Goal: Information Seeking & Learning: Learn about a topic

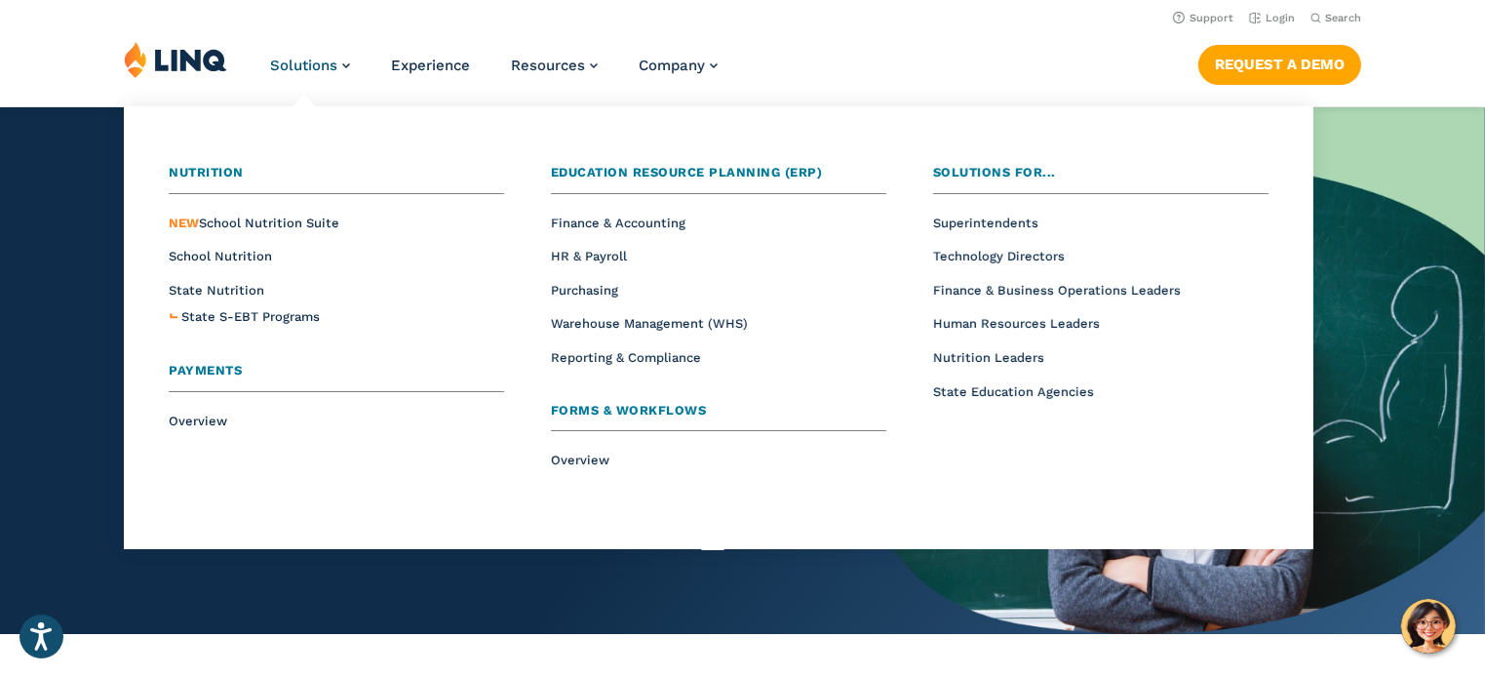
click at [214, 372] on span "Payments" at bounding box center [205, 370] width 73 height 15
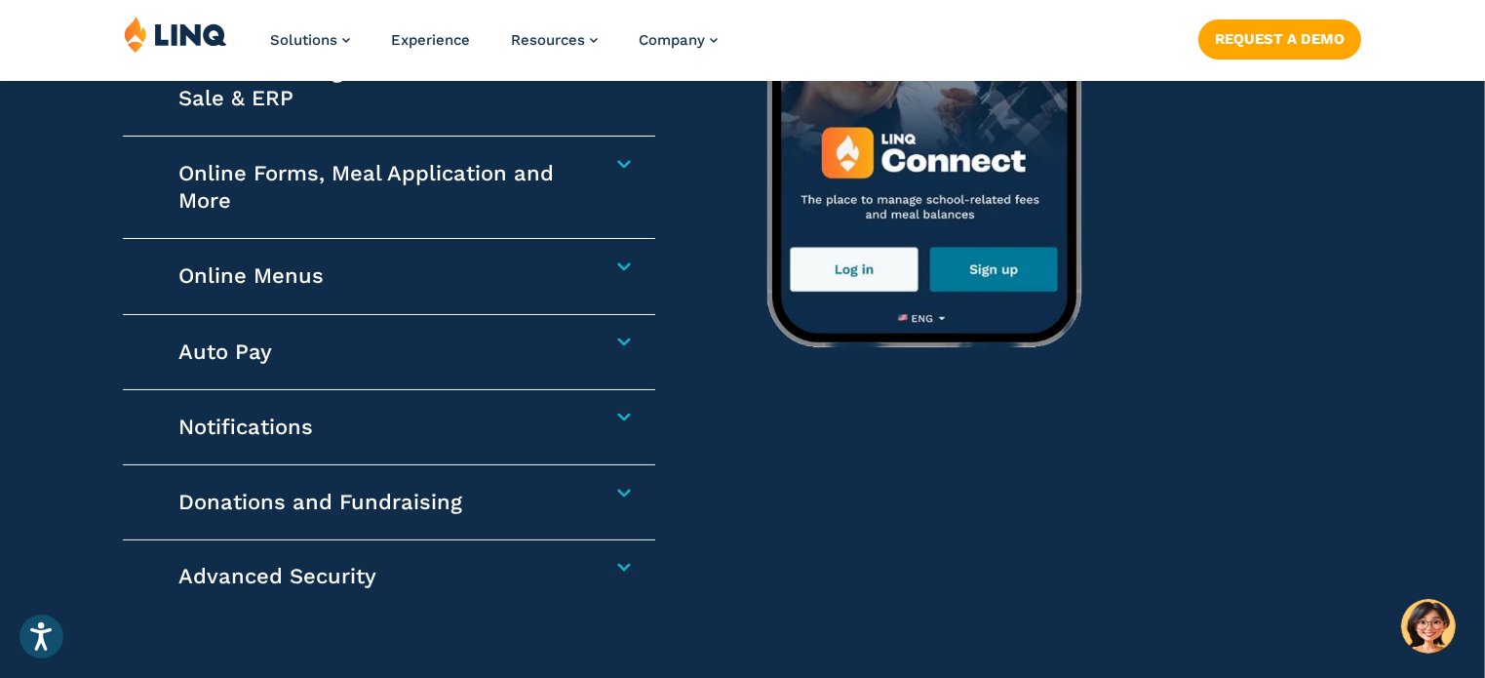
scroll to position [3219, 0]
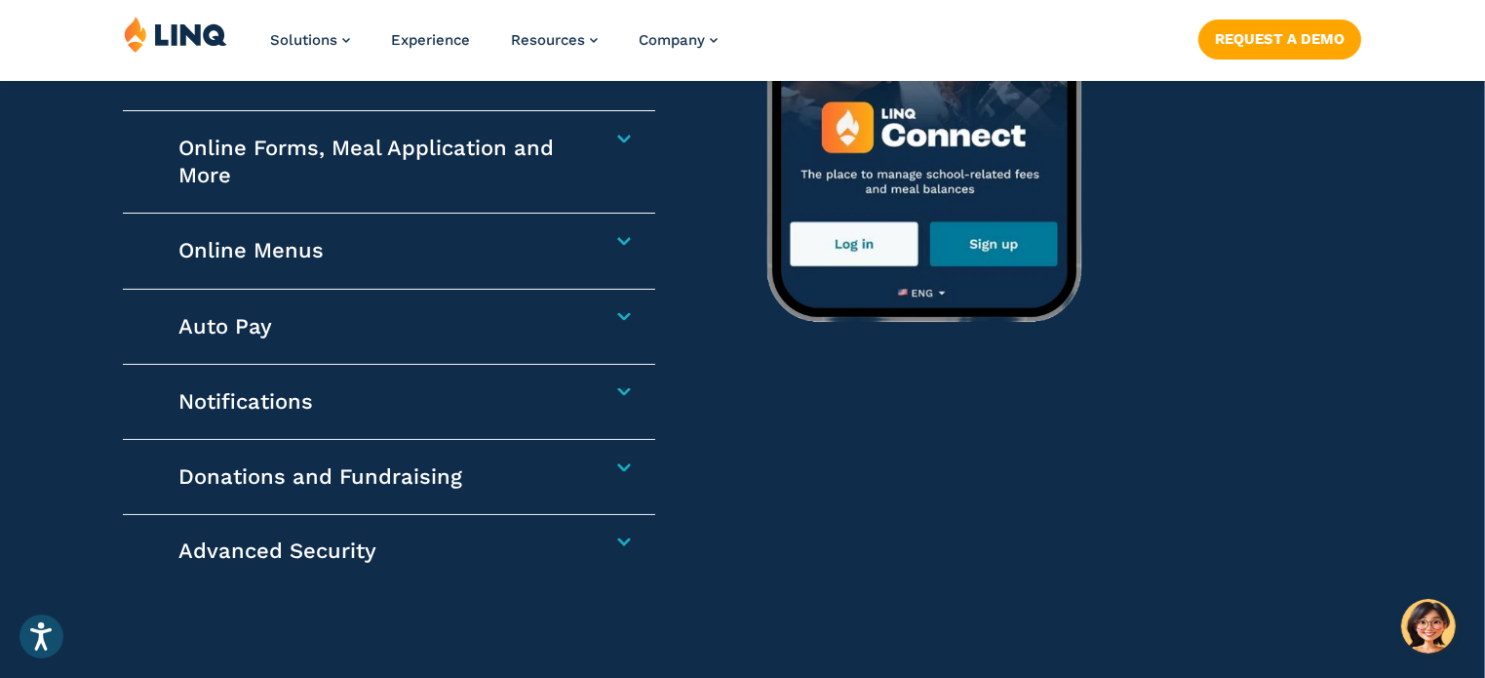
click at [244, 335] on h4 "Auto Pay" at bounding box center [381, 326] width 404 height 27
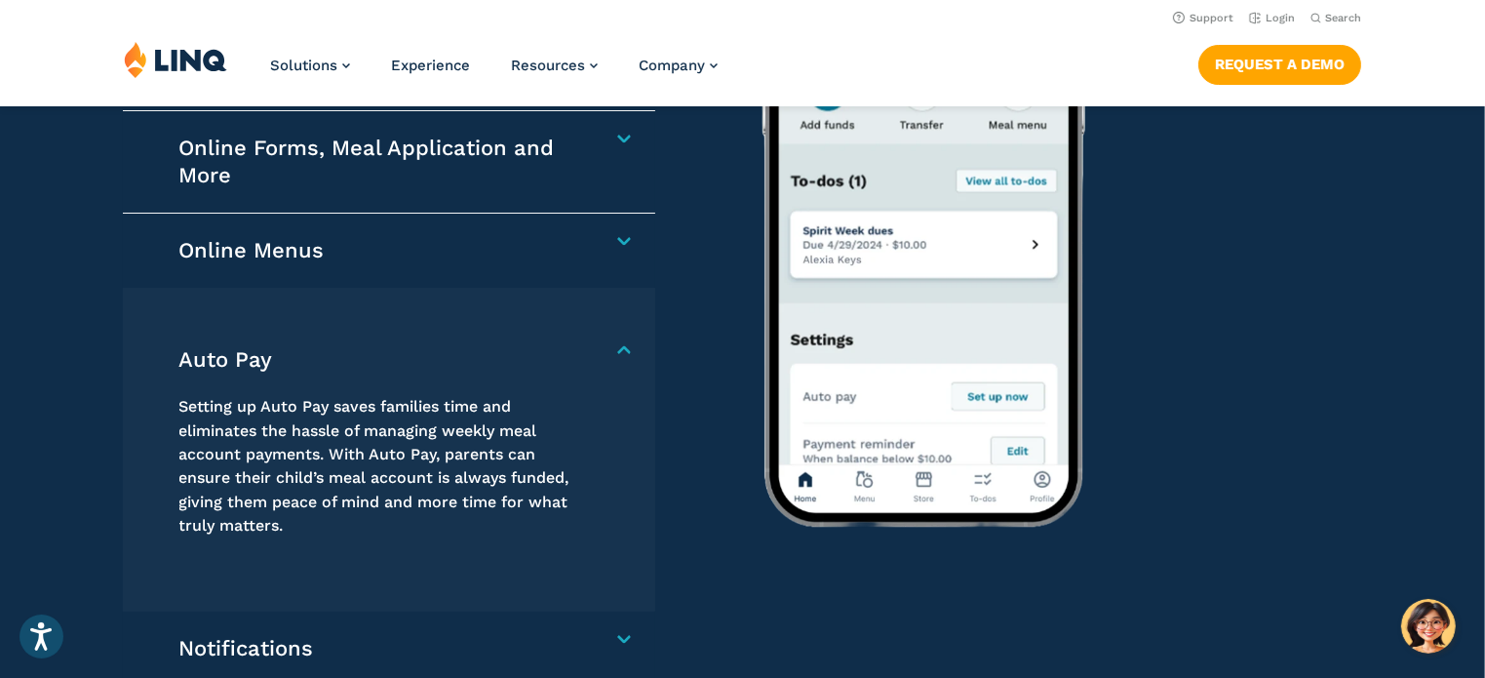
scroll to position [3017, 0]
click at [243, 347] on h4 "Auto Pay" at bounding box center [381, 360] width 404 height 27
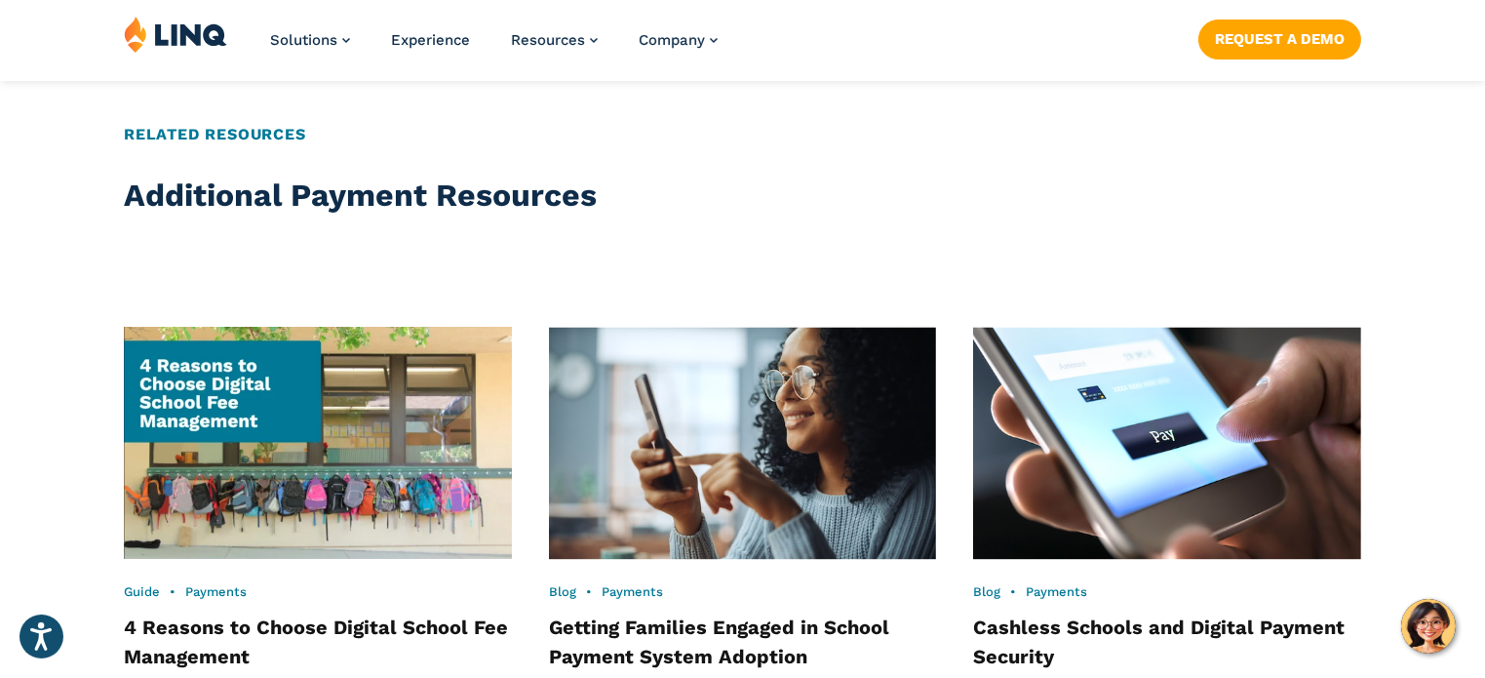
scroll to position [4187, 0]
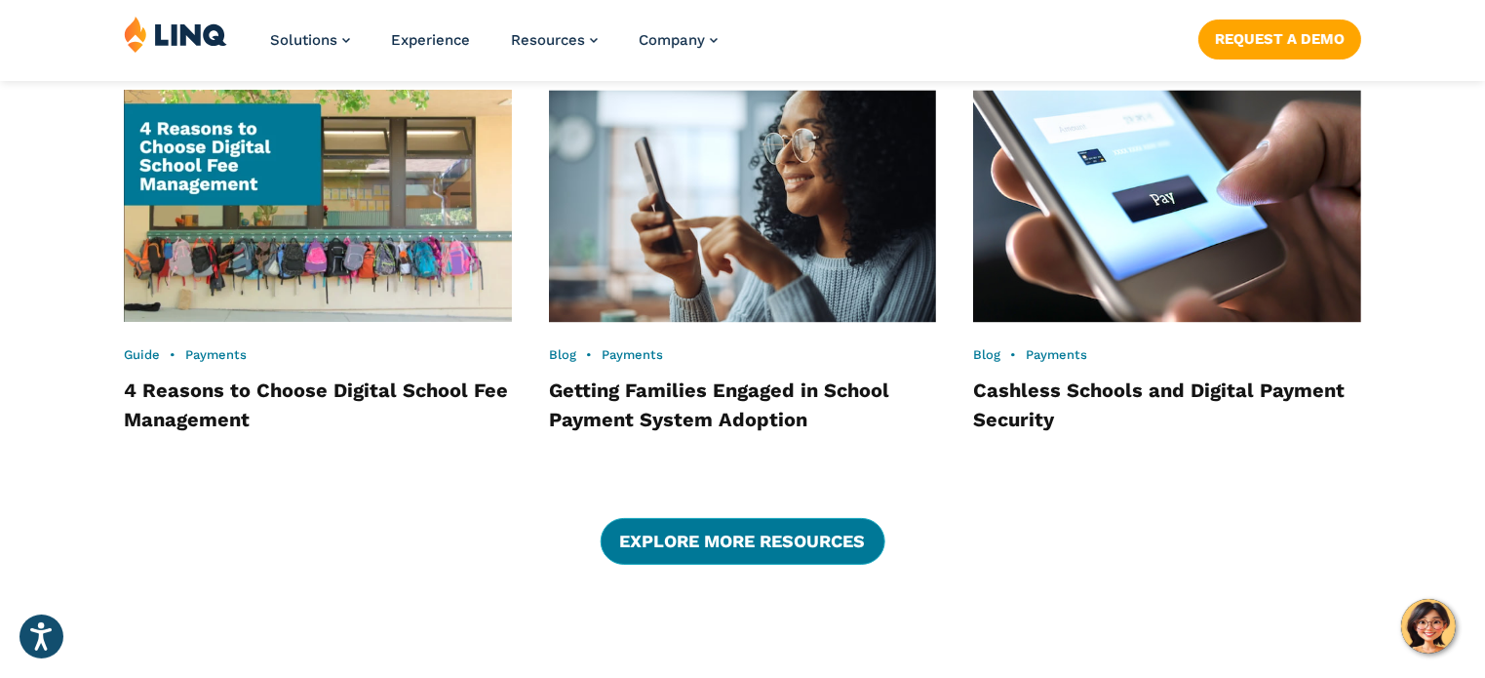
click at [764, 549] on link "Explore More Resources" at bounding box center [742, 541] width 285 height 47
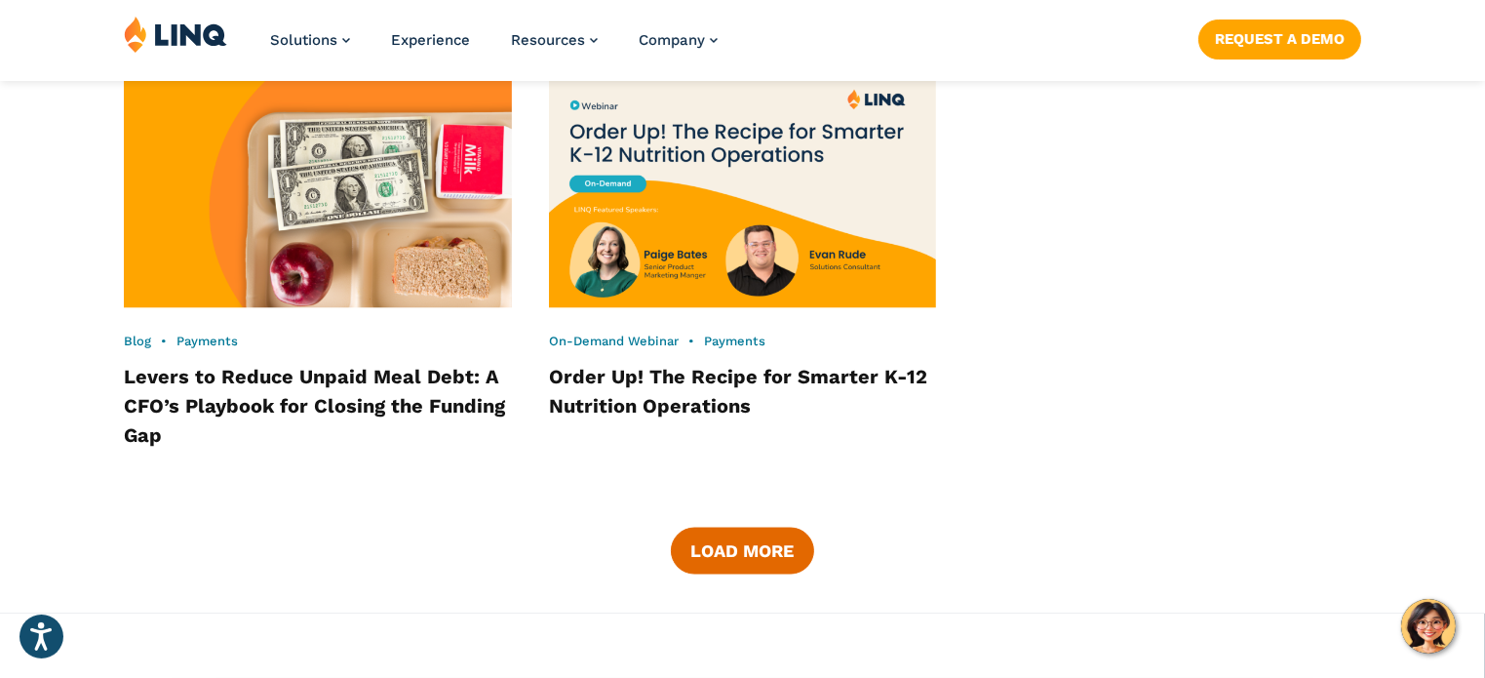
scroll to position [3023, 0]
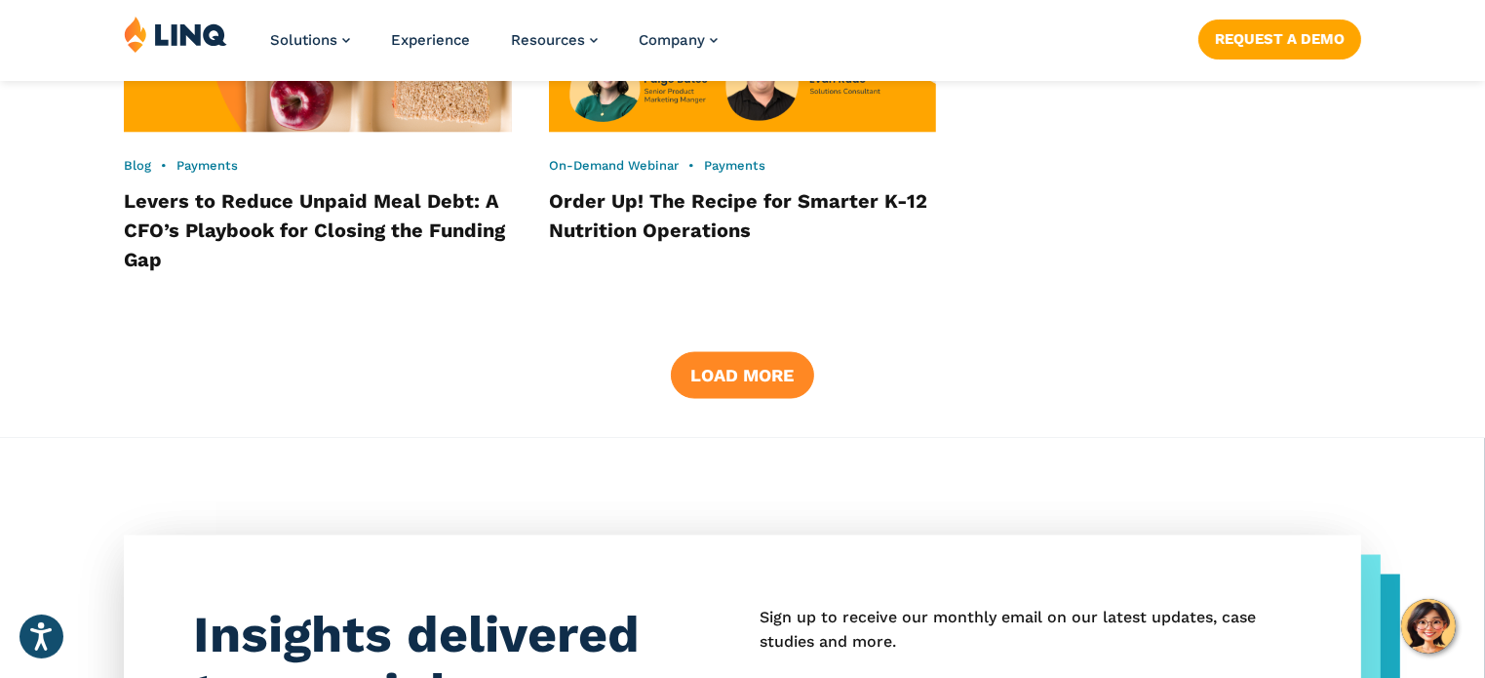
click at [765, 352] on button "Load More" at bounding box center [742, 375] width 142 height 47
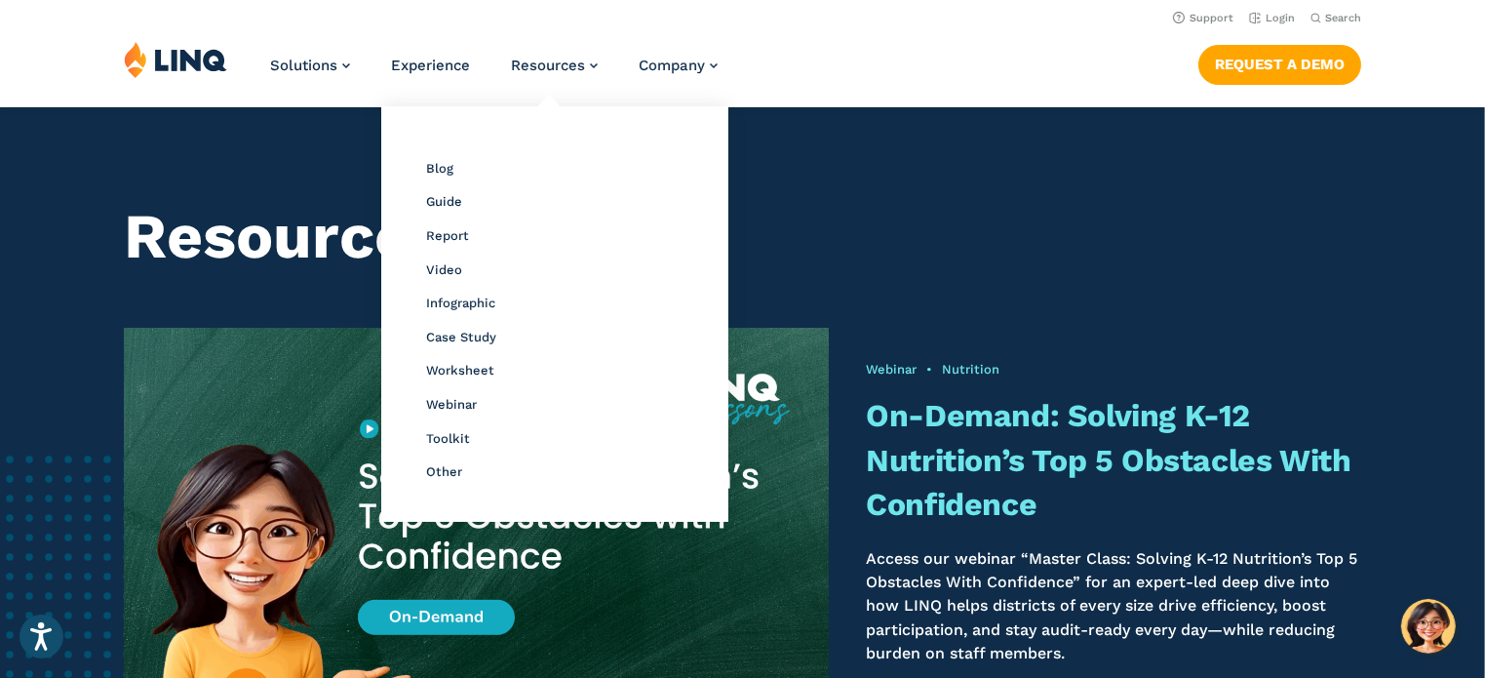
scroll to position [98, 0]
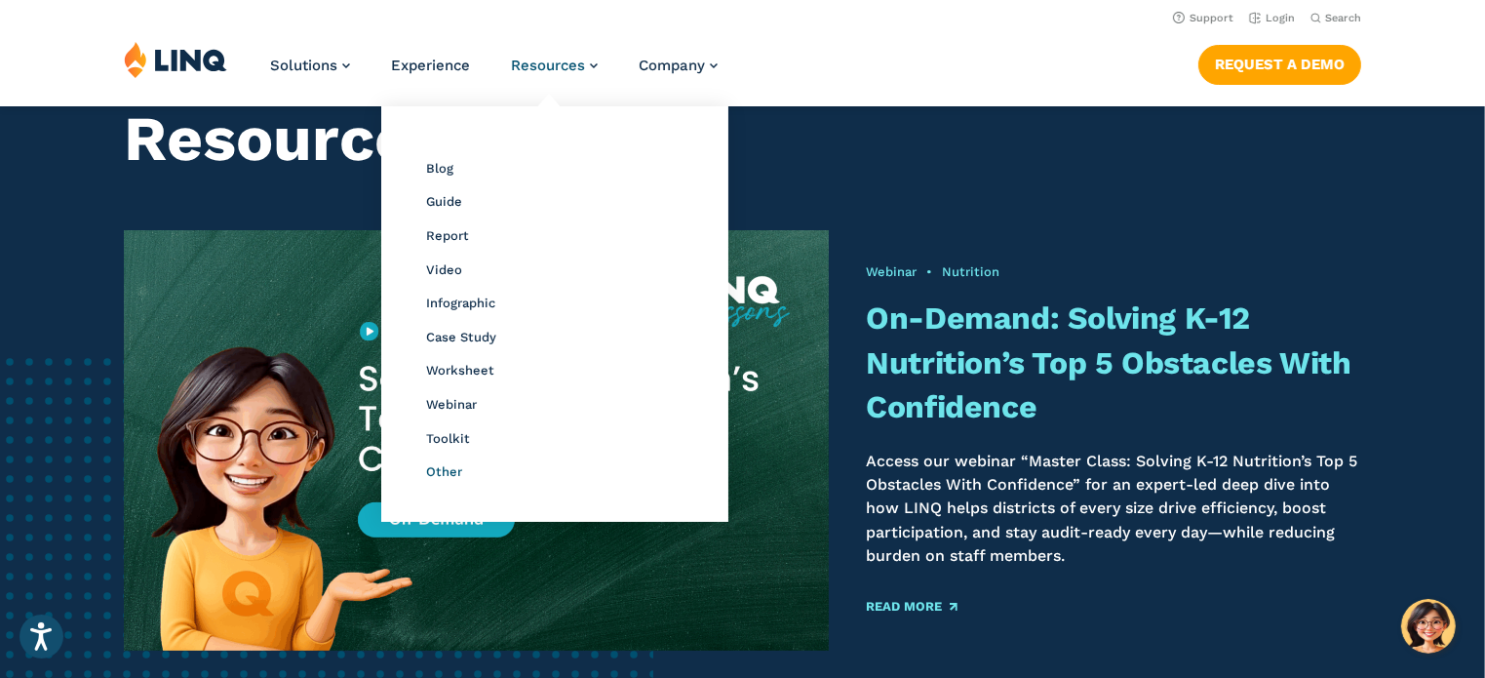
click at [449, 471] on span "Other" at bounding box center [444, 471] width 36 height 15
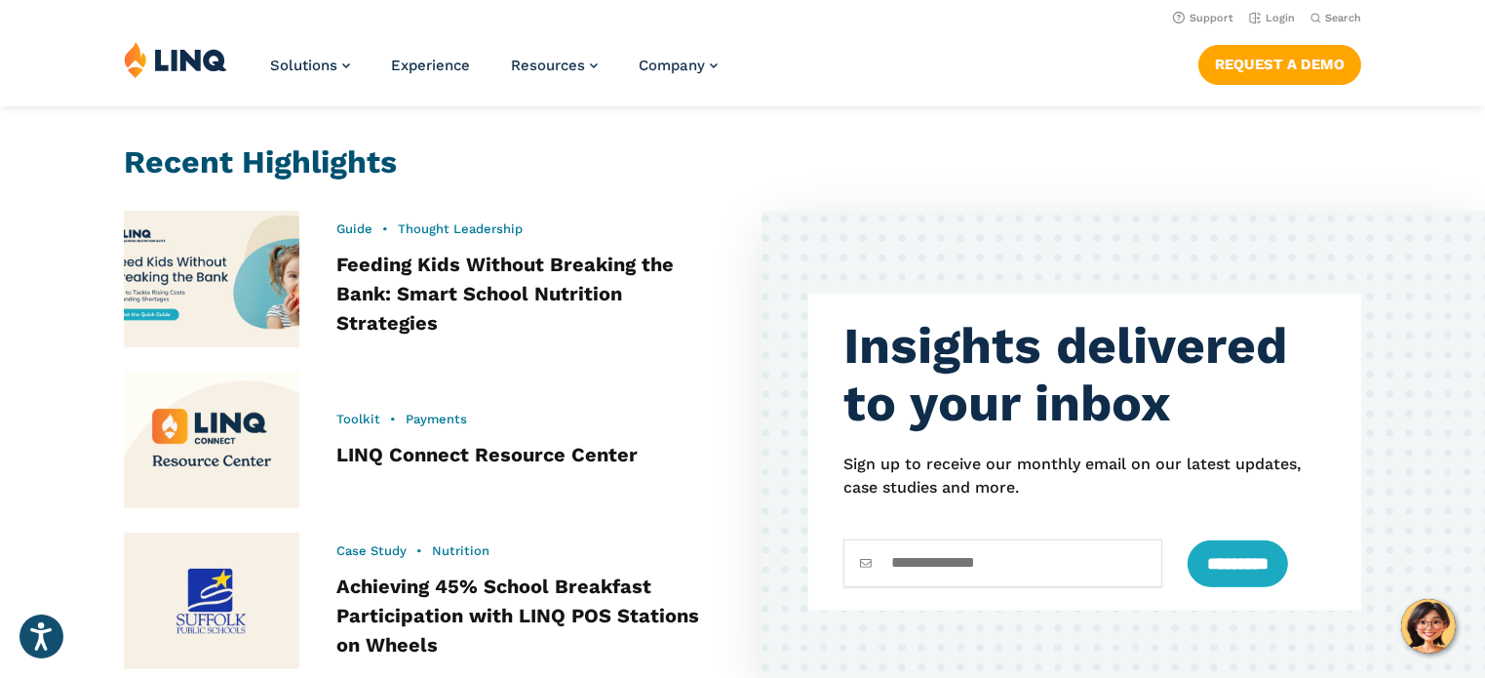
scroll to position [732, 0]
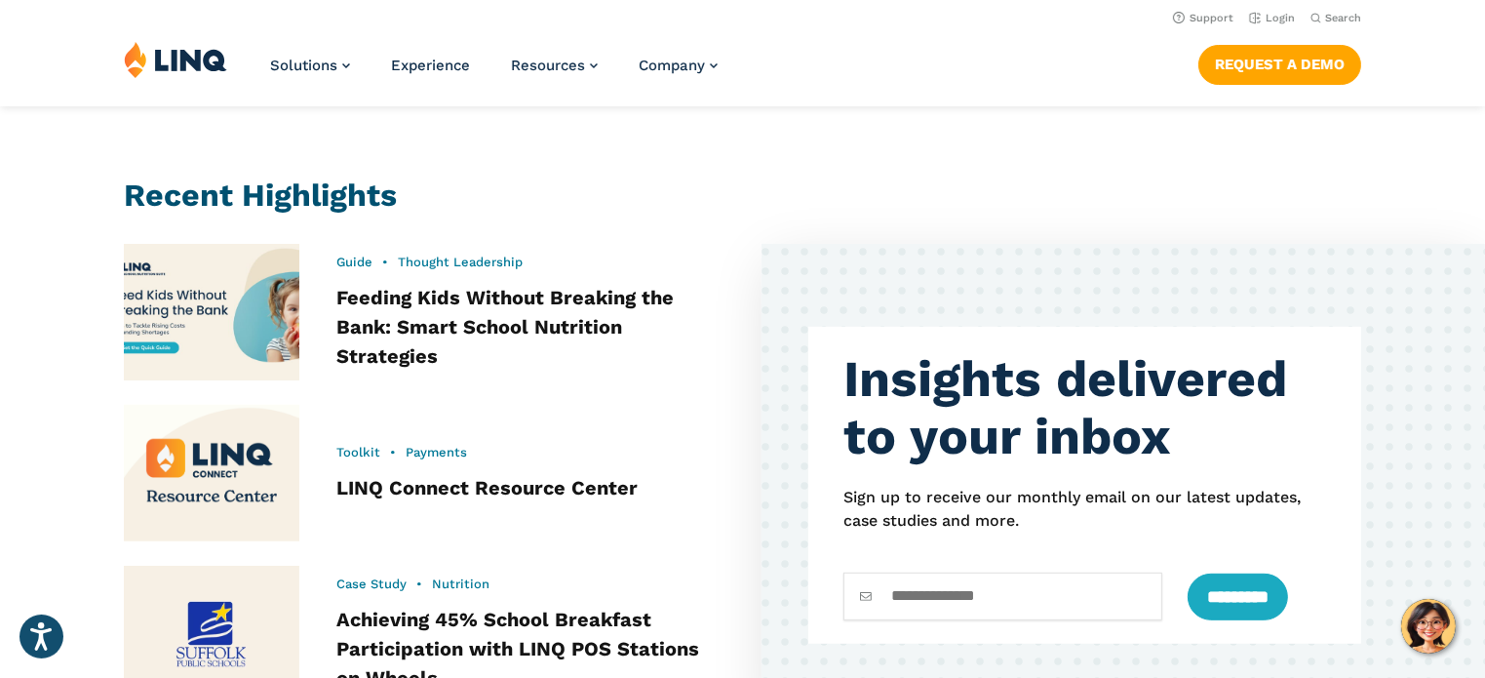
click at [272, 453] on img at bounding box center [211, 473] width 193 height 150
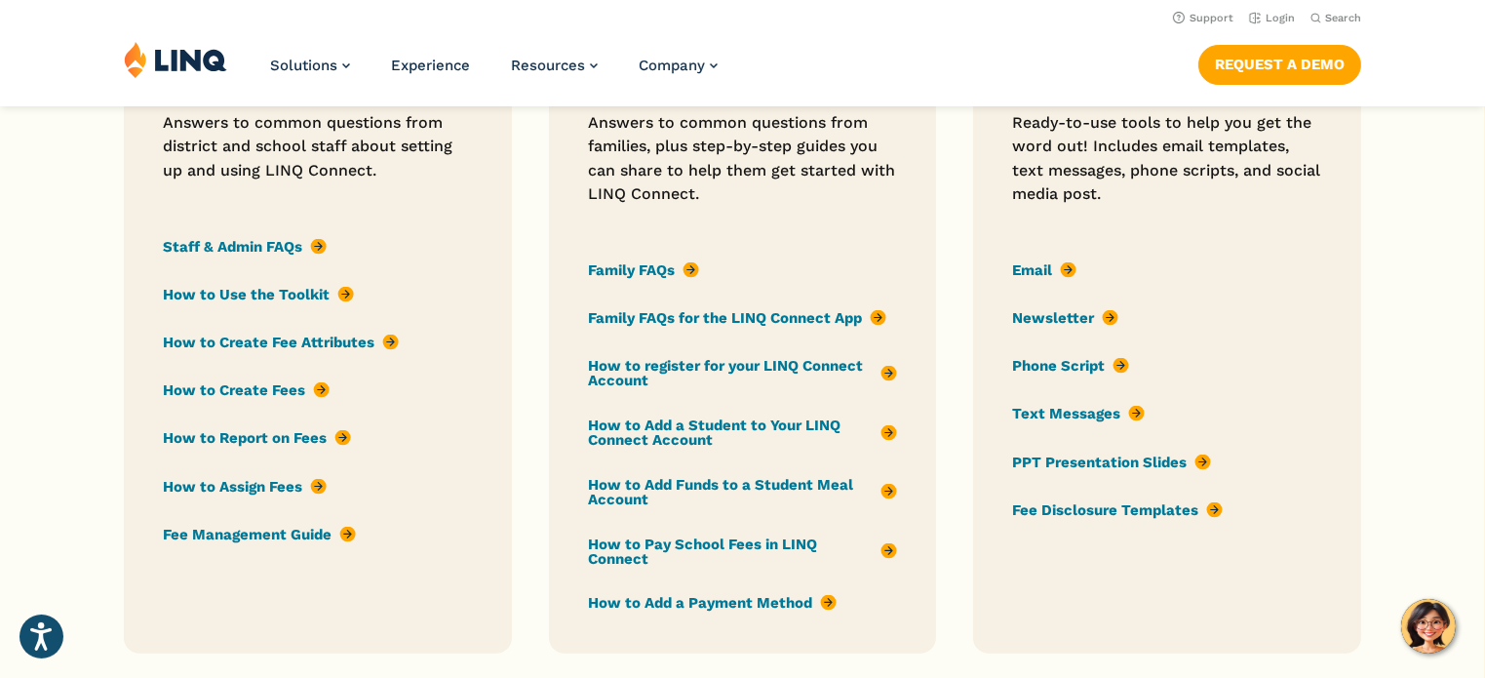
scroll to position [1560, 0]
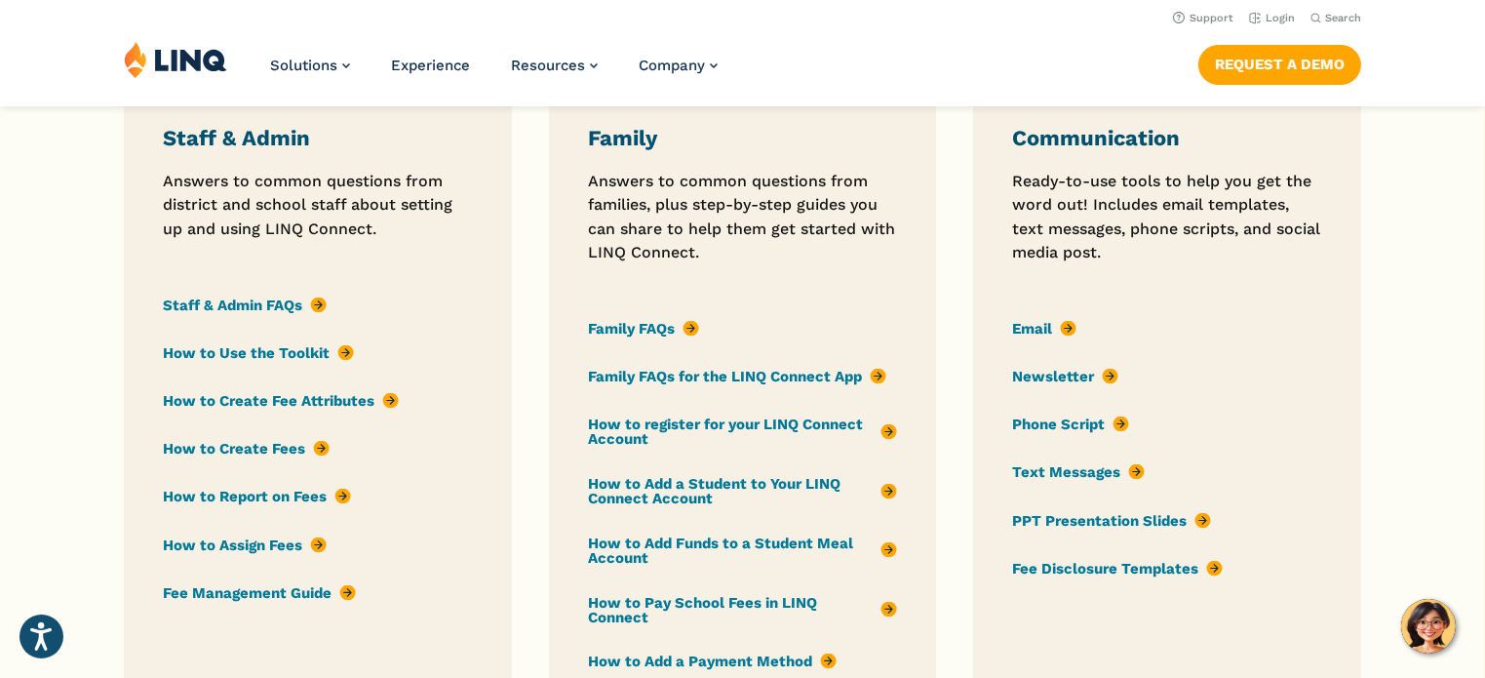
click at [247, 348] on link "How to Use the Toolkit" at bounding box center [258, 352] width 191 height 21
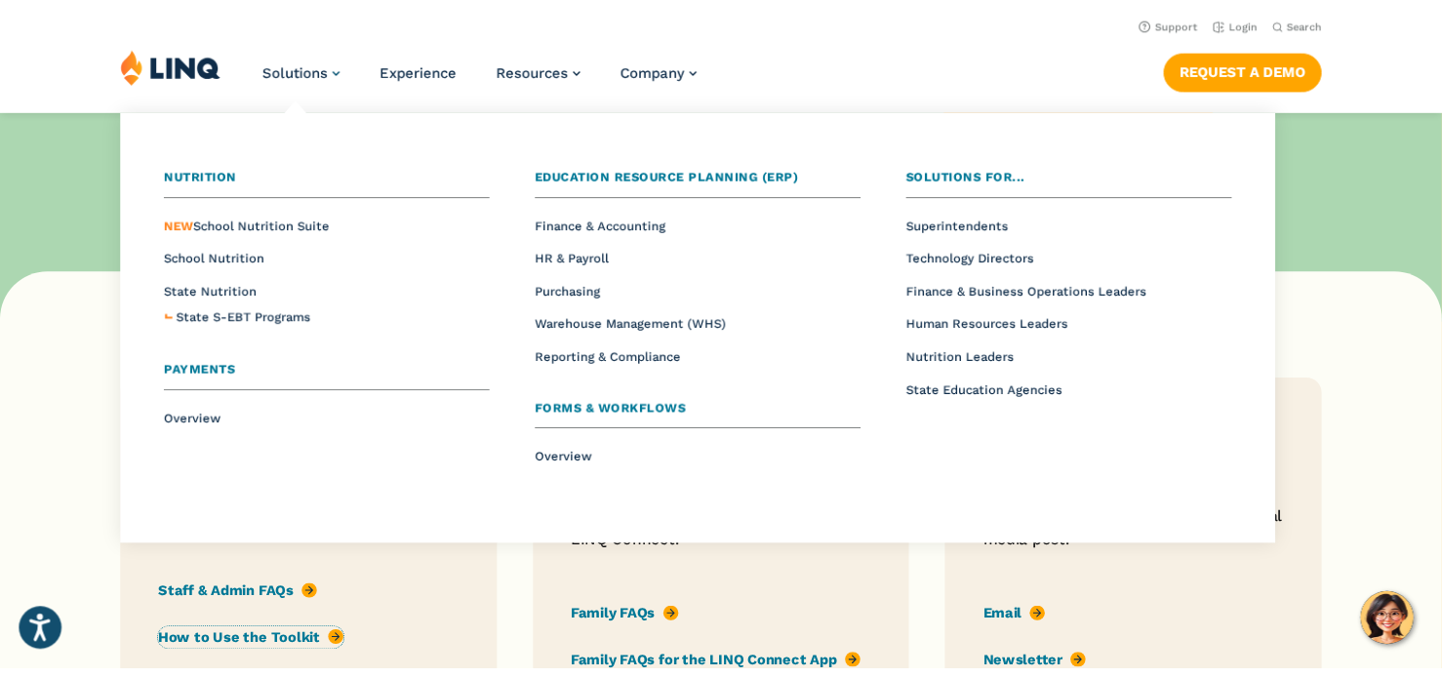
scroll to position [1284, 0]
